Goal: Information Seeking & Learning: Learn about a topic

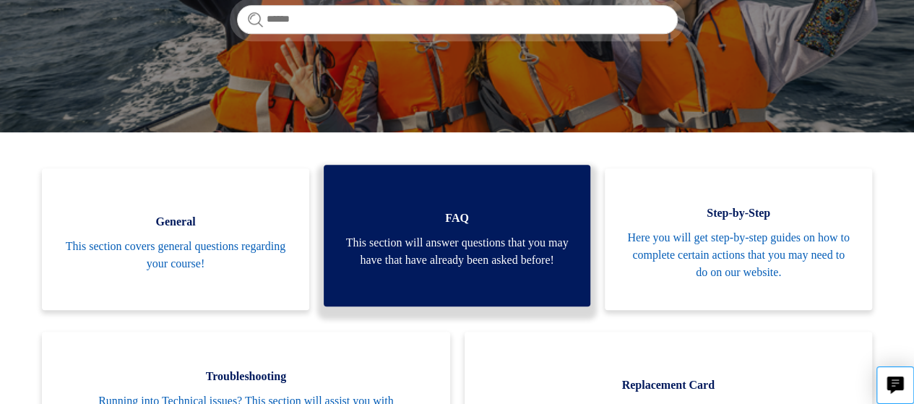
click at [493, 165] on link "FAQ This section will answer questions that you may have that have already been…" at bounding box center [457, 236] width 267 height 142
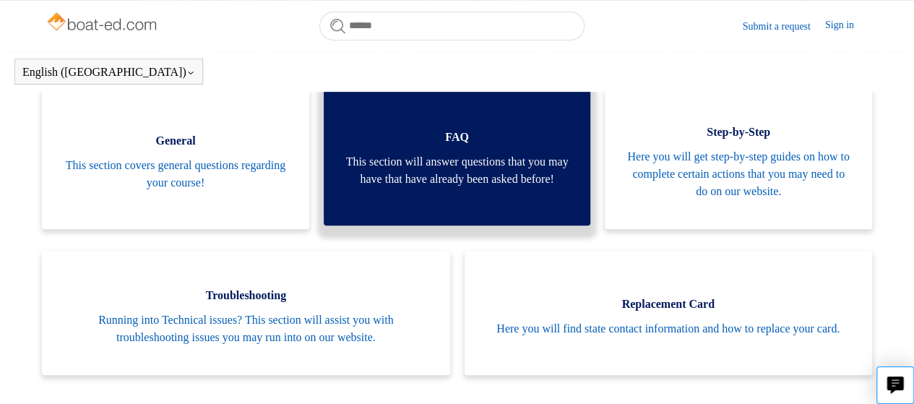
scroll to position [248, 0]
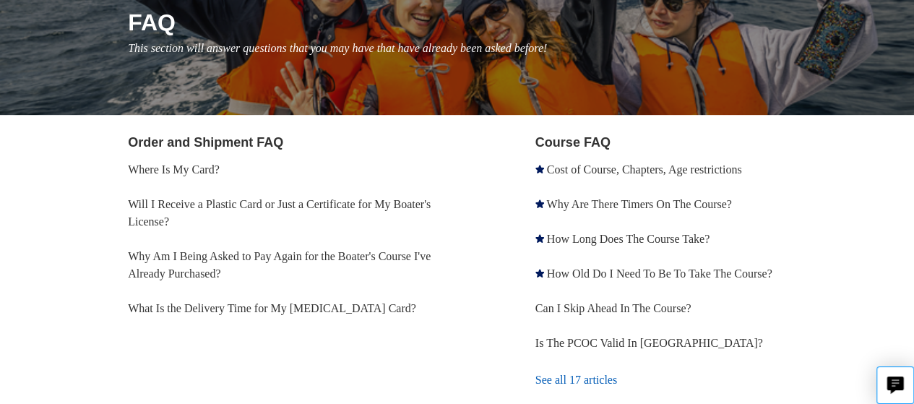
scroll to position [217, 0]
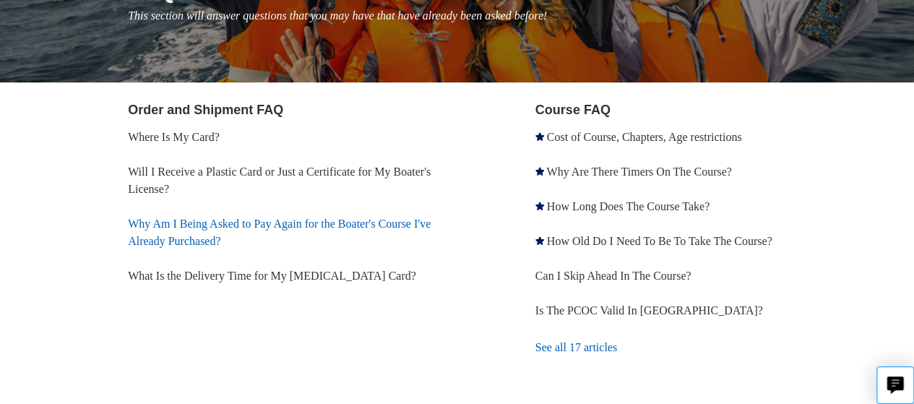
click at [373, 224] on link "Why Am I Being Asked to Pay Again for the Boater's Course I've Already Purchase…" at bounding box center [279, 232] width 303 height 30
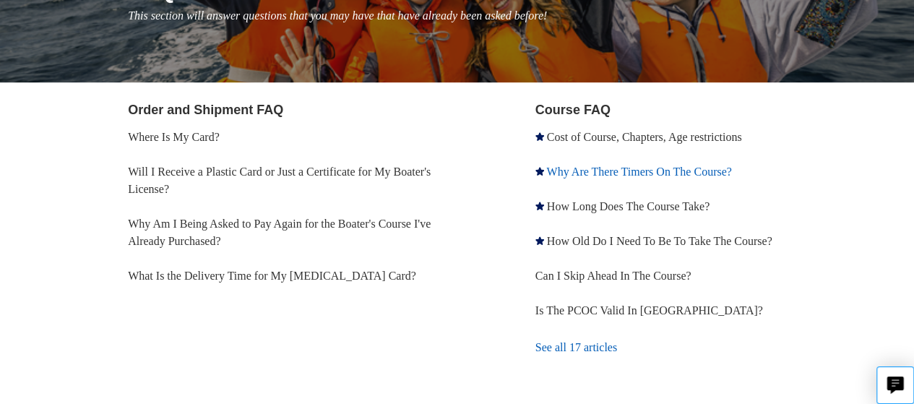
click at [581, 174] on link "Why Are There Timers On The Course?" at bounding box center [638, 171] width 185 height 12
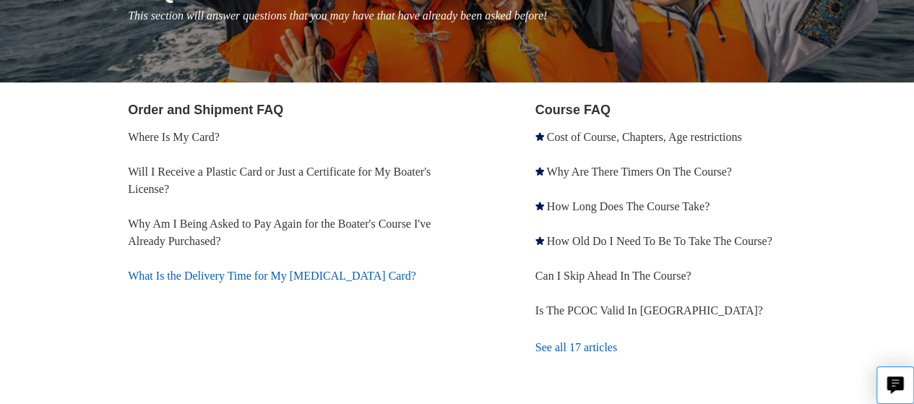
click at [273, 274] on link "What Is the Delivery Time for My [MEDICAL_DATA] Card?" at bounding box center [272, 275] width 288 height 12
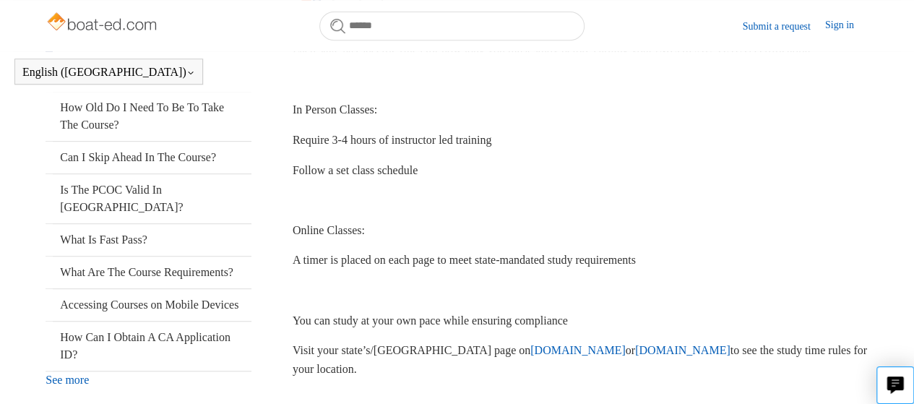
scroll to position [321, 0]
